Goal: Task Accomplishment & Management: Complete application form

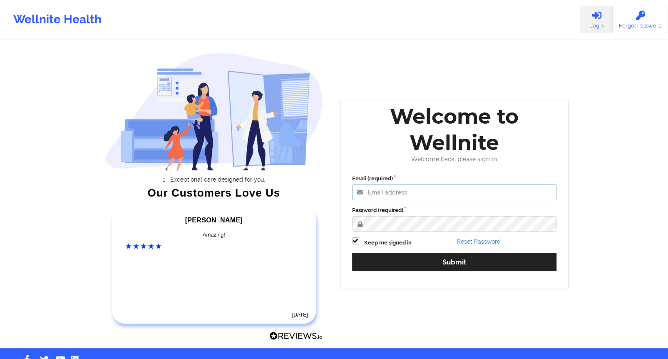
click at [371, 195] on input "Email (required)" at bounding box center [454, 192] width 205 height 16
type input "[PERSON_NAME][EMAIL_ADDRESS][DOMAIN_NAME]"
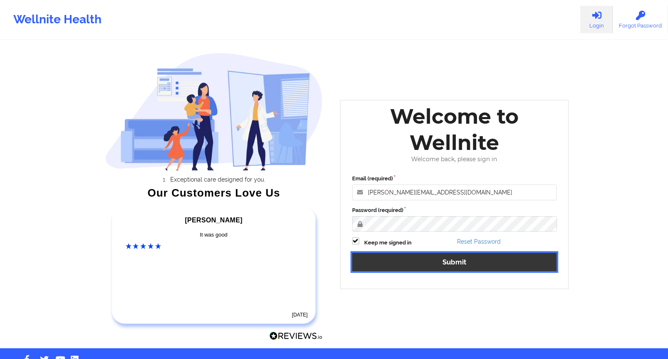
click at [428, 266] on button "Submit" at bounding box center [454, 262] width 205 height 18
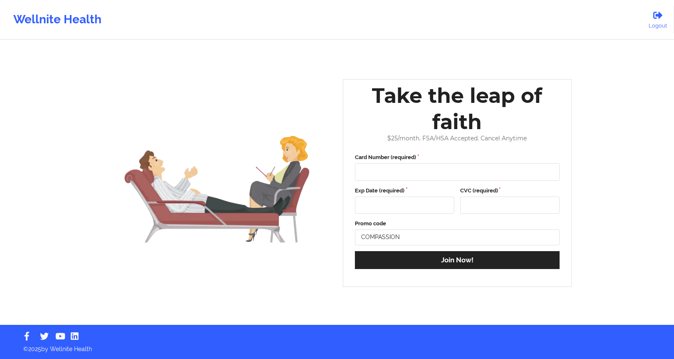
click at [575, 98] on div "Take the leap of faith $ 25 /month. FSA/HSA Accepted. Cancel Anytime Card Numbe…" at bounding box center [457, 182] width 241 height 219
